Goal: Book appointment/travel/reservation

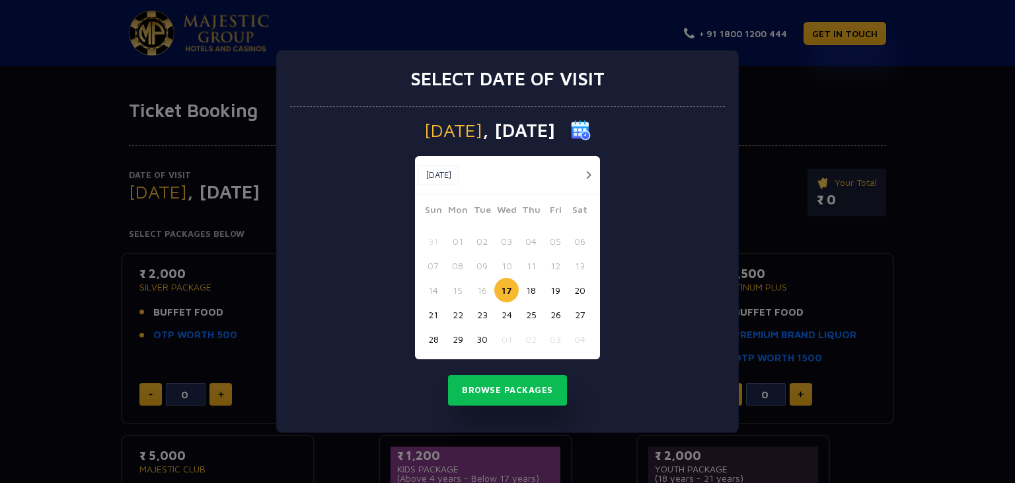
click at [589, 174] on button "button" at bounding box center [588, 175] width 17 height 17
click at [583, 237] on button "04" at bounding box center [580, 241] width 24 height 24
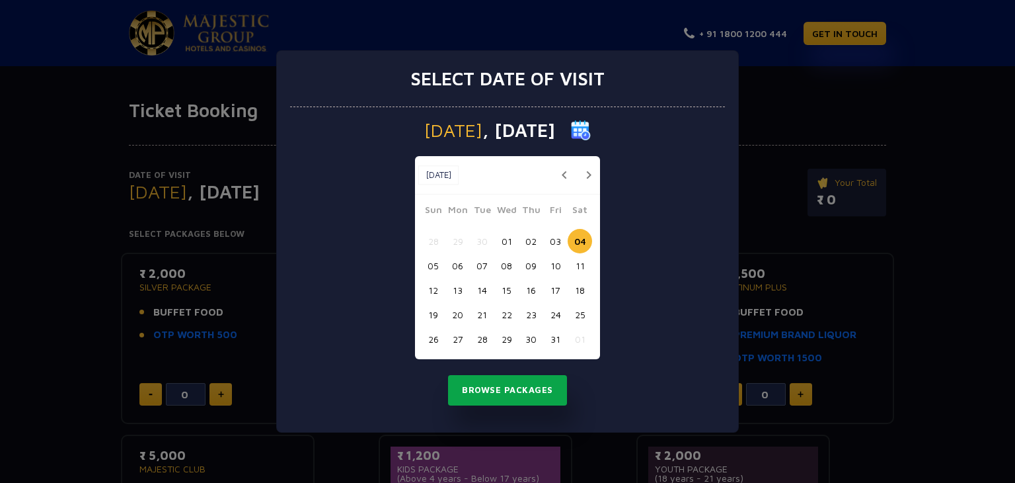
click at [509, 389] on button "Browse Packages" at bounding box center [507, 390] width 119 height 30
